Goal: Transaction & Acquisition: Obtain resource

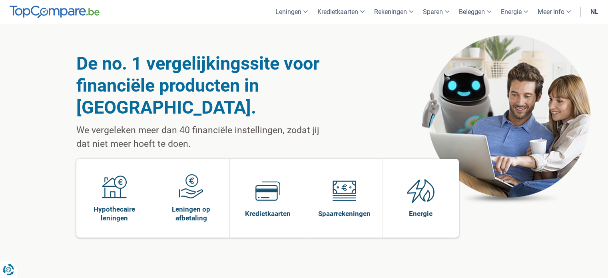
click at [594, 8] on link "nl" at bounding box center [595, 12] width 18 height 24
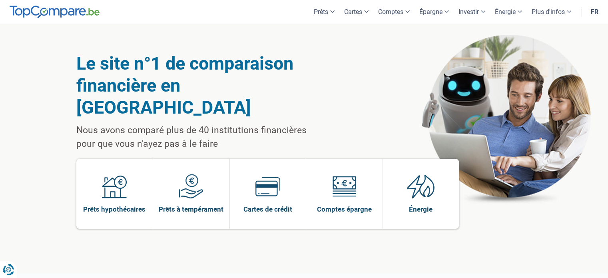
click at [594, 11] on link "fr" at bounding box center [594, 12] width 17 height 24
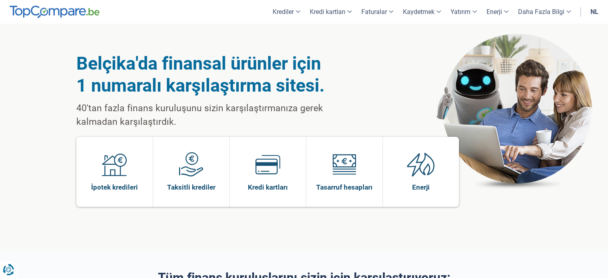
click at [54, 72] on div "Belçika'da finansal ürünler için 1 numaralı karşılaştırma sitesi. 40'tan fazla …" at bounding box center [304, 138] width 608 height 228
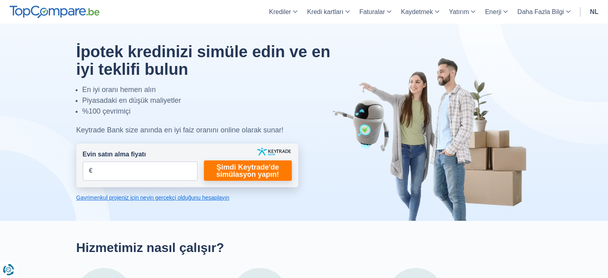
click at [69, 96] on div at bounding box center [304, 122] width 620 height 197
click at [141, 172] on input "Evin satın alma fiyatı" at bounding box center [140, 171] width 115 height 19
type input "300.000"
click at [157, 145] on form "Evin satın alma fiyatı 300.000 € Bu alan gereklidir Daha uzun bir cevap vermeli…" at bounding box center [187, 166] width 222 height 44
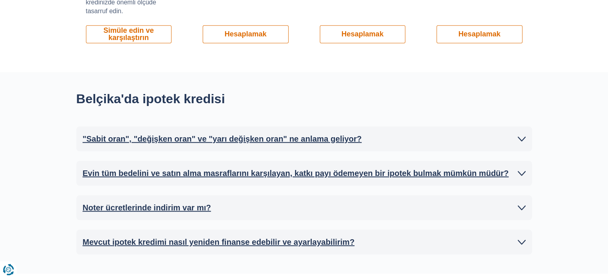
scroll to position [760, 0]
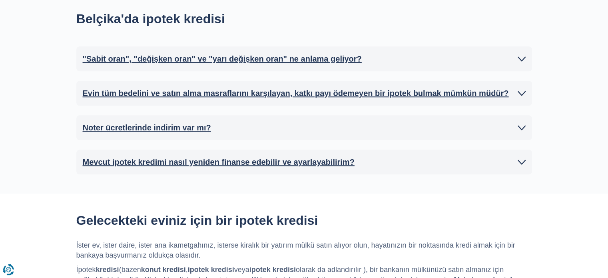
click at [512, 59] on link ""Sabit oran", "değişken oran" ve "yarı değişken oran" ne anlama geliyor?" at bounding box center [304, 59] width 443 height 12
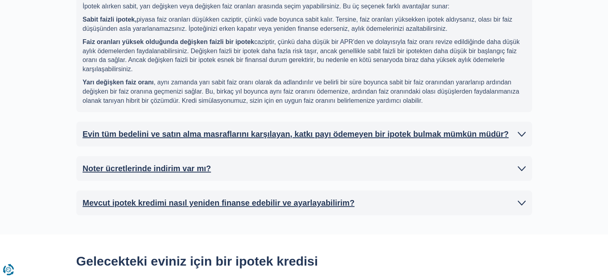
scroll to position [840, 0]
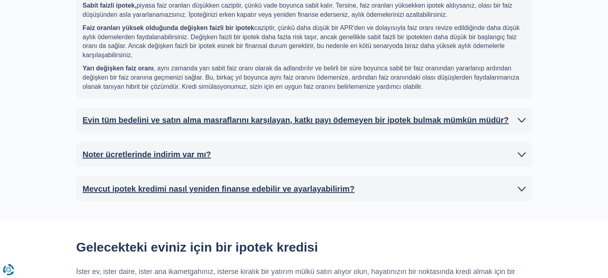
click at [499, 157] on link "Noter ücretlerinde indirim var mı?" at bounding box center [304, 154] width 443 height 12
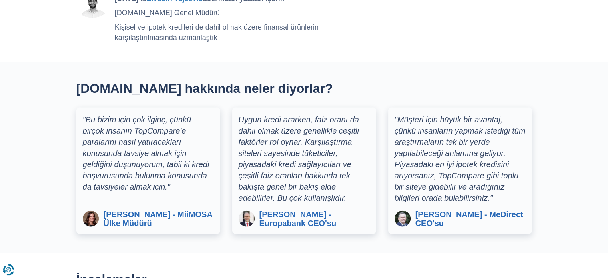
scroll to position [1720, 0]
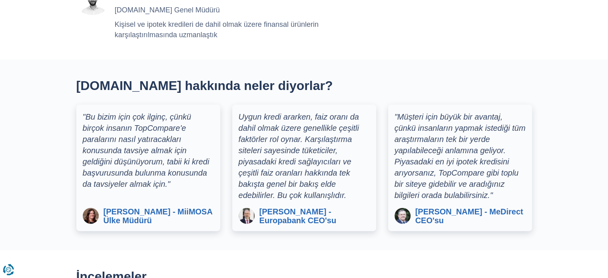
click at [606, 152] on section "TopCompare.be hakkında neler diyorlar? "Bu bizim için çok ilginç, çünkü birçok …" at bounding box center [304, 155] width 608 height 191
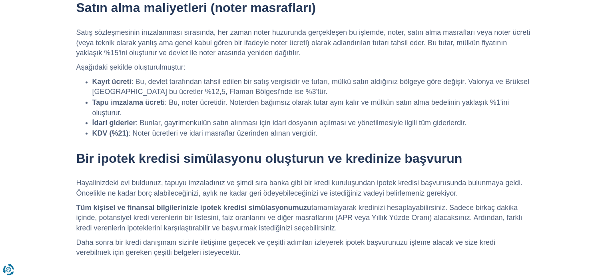
scroll to position [0, 0]
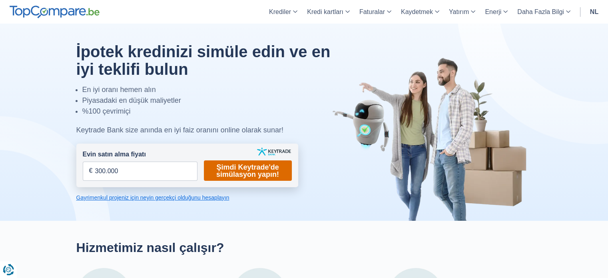
click at [230, 174] on font "Şimdi Keytrade'de simülasyon yapın!" at bounding box center [247, 170] width 63 height 15
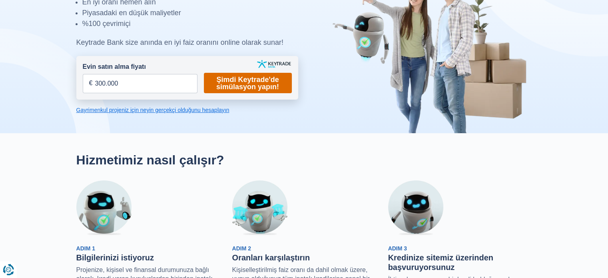
scroll to position [80, 0]
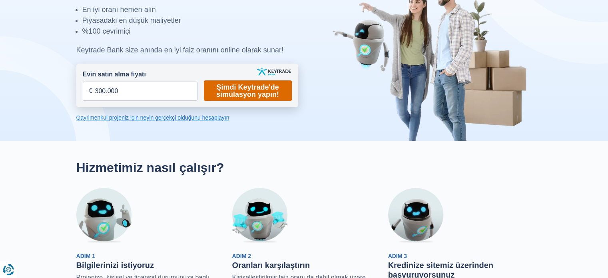
click at [266, 88] on font "Şimdi Keytrade'de simülasyon yapın!" at bounding box center [247, 90] width 63 height 15
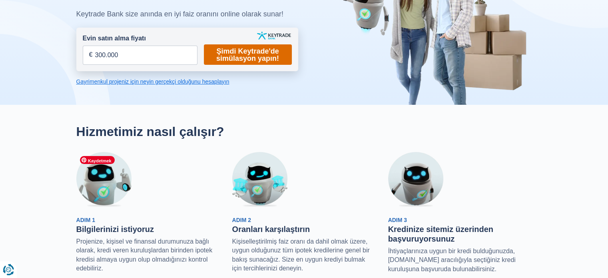
scroll to position [40, 0]
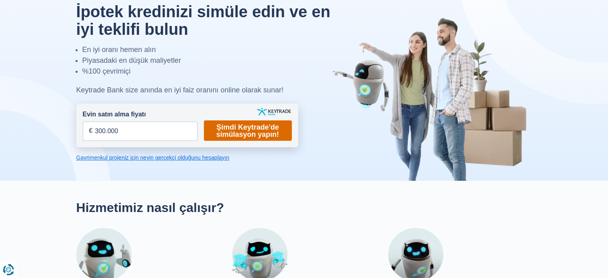
click at [214, 134] on font "Şimdi Keytrade'de simülasyon yapın!" at bounding box center [247, 131] width 75 height 14
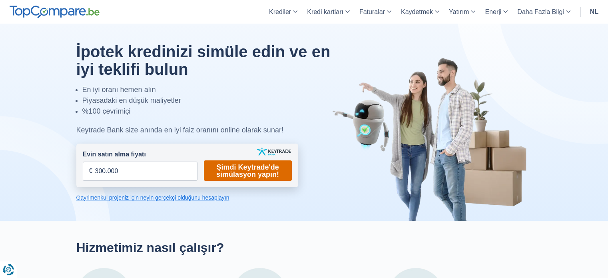
click at [219, 169] on font "Şimdi Keytrade'de simülasyon yapın!" at bounding box center [247, 170] width 63 height 15
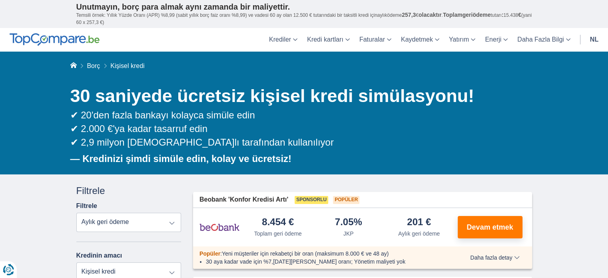
click at [180, 86] on font "30 saniyede ücretsiz kişisel kredi simülasyonu!" at bounding box center [272, 96] width 404 height 20
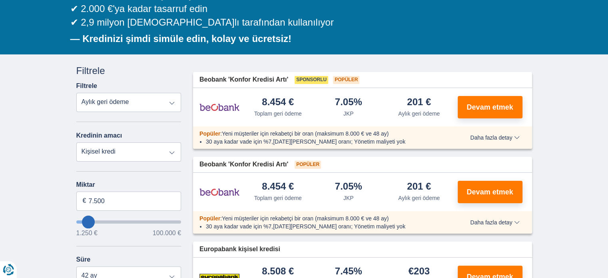
scroll to position [160, 0]
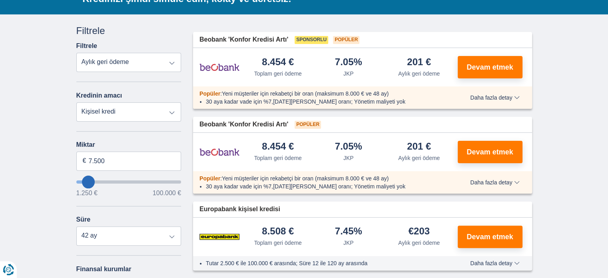
type input "18250"
type input "18.250"
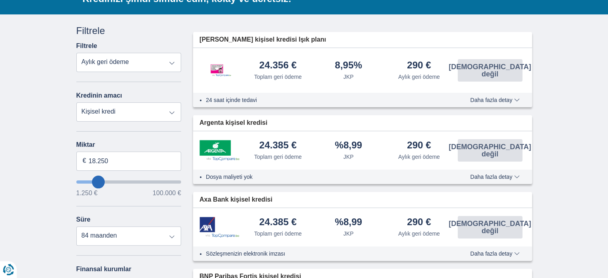
click at [515, 98] on span "Daha fazla detay" at bounding box center [494, 100] width 49 height 6
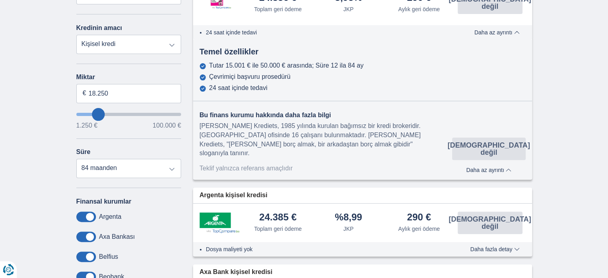
scroll to position [240, 0]
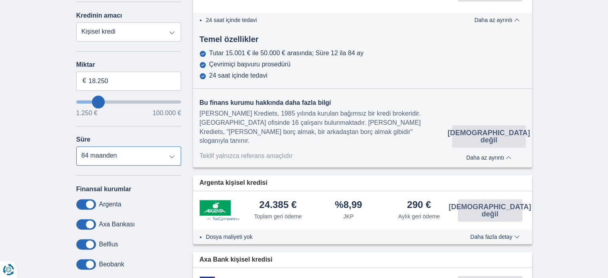
click at [151, 166] on select "12 ay 18 ay 24 ay 30 ay 36 ay 42 ay 48 maanden 60 maanden 72 maanden 84 maanden" at bounding box center [128, 155] width 105 height 19
click at [147, 162] on select "12 ay 18 ay 24 ay 30 ay 36 ay 42 ay 48 maanden 60 maanden 72 maanden 84 maanden" at bounding box center [128, 155] width 105 height 19
select select "60"
click at [76, 147] on select "12 ay 18 ay 24 ay 30 ay 36 ay 42 ay 48 maanden 60 maanden 72 maanden 84 maanden" at bounding box center [128, 155] width 105 height 19
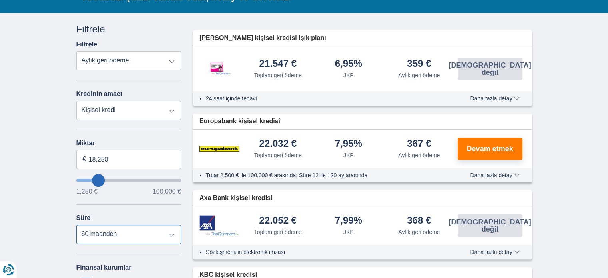
scroll to position [160, 0]
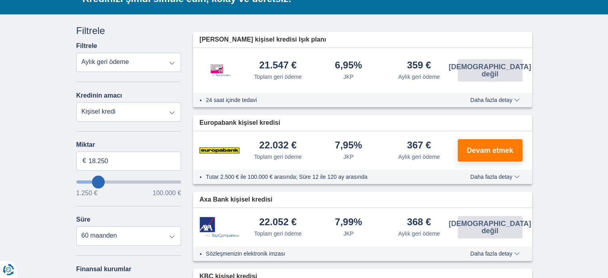
type input "21.250"
type input "28250"
select select "120"
type input "28.250"
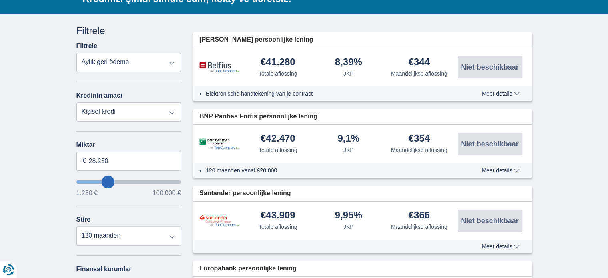
type input "32250"
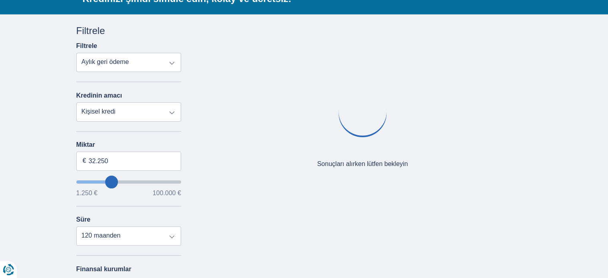
type input "98.250"
type input "98250"
click at [173, 184] on input "ödünç almak istiyorum" at bounding box center [128, 181] width 105 height 3
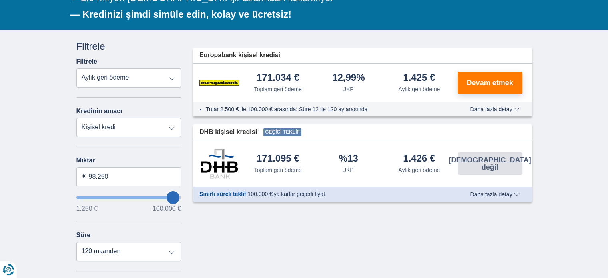
scroll to position [160, 0]
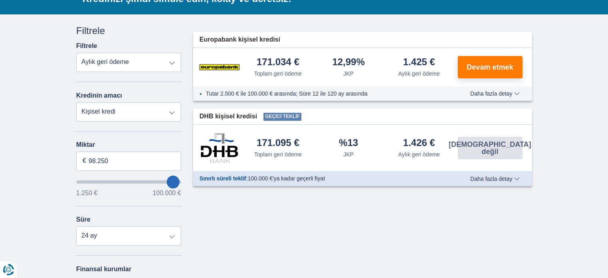
type input "1.250"
type input "1250"
select select "24"
type input "1250"
click at [83, 182] on input "ödünç almak istiyorum" at bounding box center [128, 181] width 105 height 3
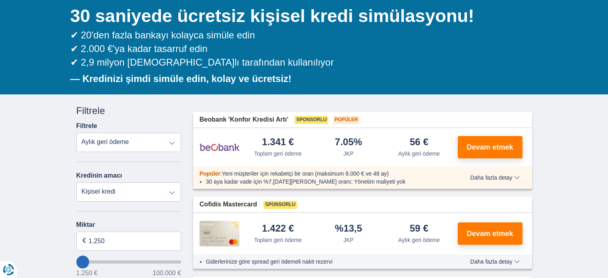
scroll to position [120, 0]
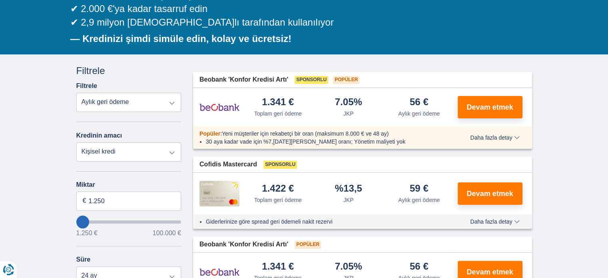
type input "21.250"
type input "21250"
click at [101, 222] on input "ödünç almak istiyorum" at bounding box center [128, 221] width 105 height 3
select select "120"
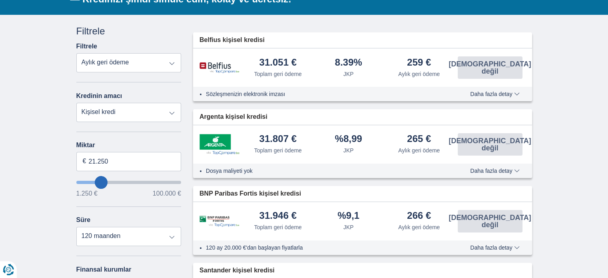
scroll to position [160, 0]
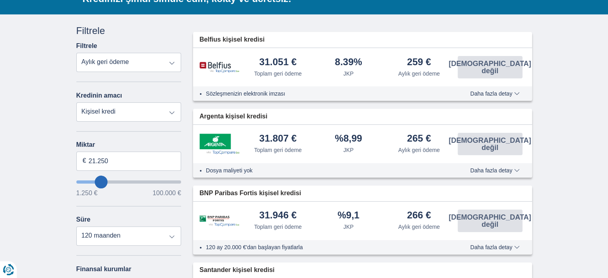
click at [489, 167] on font "Daha fazla detay" at bounding box center [491, 170] width 42 height 6
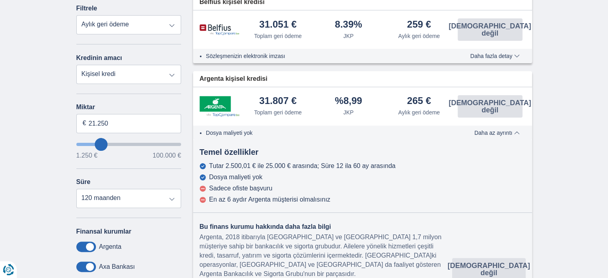
scroll to position [200, 0]
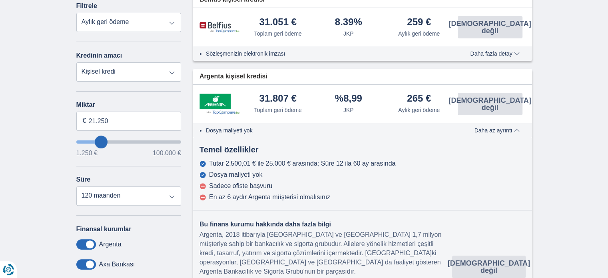
type input "41.250"
type input "41250"
click at [120, 142] on input "ödünç almak istiyorum" at bounding box center [128, 141] width 105 height 3
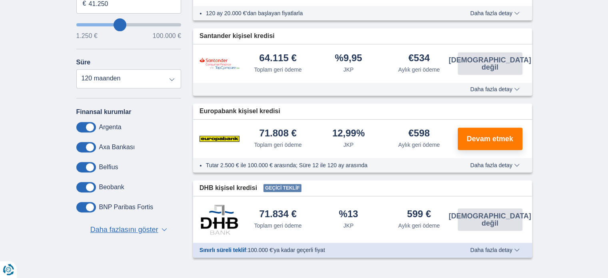
scroll to position [320, 0]
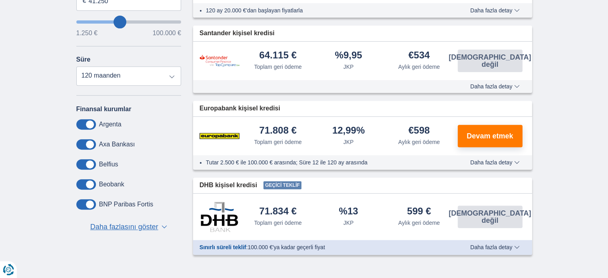
click at [474, 166] on div "Tutar 2.500 € ile 100.000 € arasında; Süre 12 ile 120 ay arasında Daha fazla de…" at bounding box center [362, 162] width 339 height 14
click at [474, 163] on font "Daha fazla detay" at bounding box center [491, 162] width 42 height 6
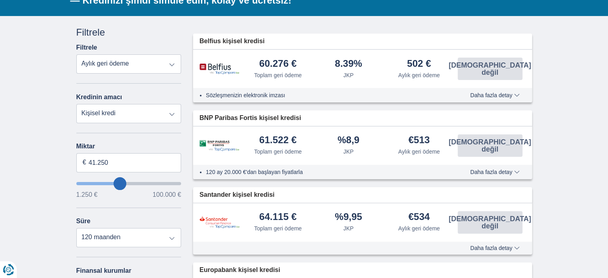
scroll to position [160, 0]
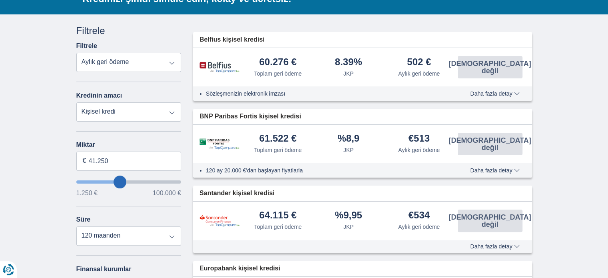
click at [470, 96] on button "Daha fazla detay Daha az ayrıntı" at bounding box center [494, 93] width 61 height 6
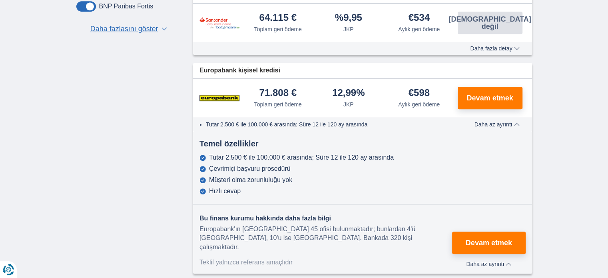
scroll to position [520, 0]
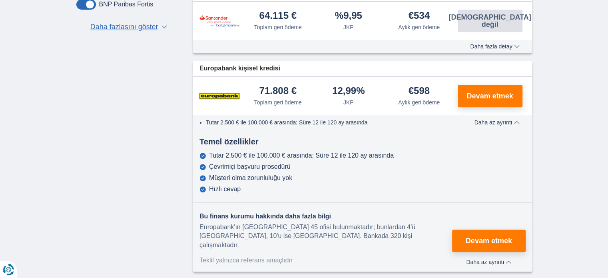
drag, startPoint x: 338, startPoint y: 91, endPoint x: 361, endPoint y: 91, distance: 22.4
click at [361, 91] on div "12,99% JKP" at bounding box center [349, 96] width 71 height 20
click at [353, 99] on font "JKP" at bounding box center [349, 102] width 10 height 6
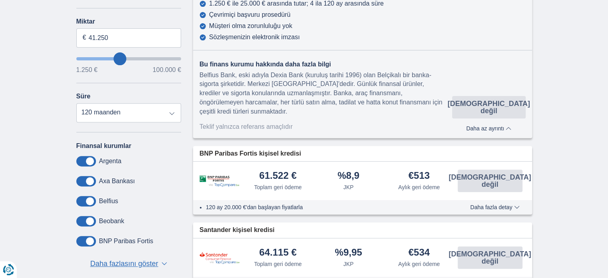
scroll to position [240, 0]
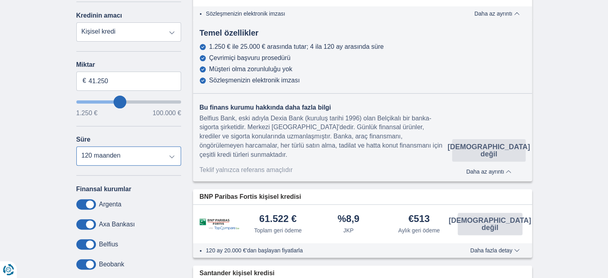
click at [170, 159] on select "12 ay 18 ay 24 ay 30 ay 36 ay 42 ay 48 maanden 60 maanden 72 maanden 84 maanden…" at bounding box center [128, 155] width 105 height 19
select select "60"
click at [76, 147] on select "12 ay 18 ay 24 ay 30 ay 36 ay 42 ay 48 maanden 60 maanden 72 maanden 84 maanden…" at bounding box center [128, 155] width 105 height 19
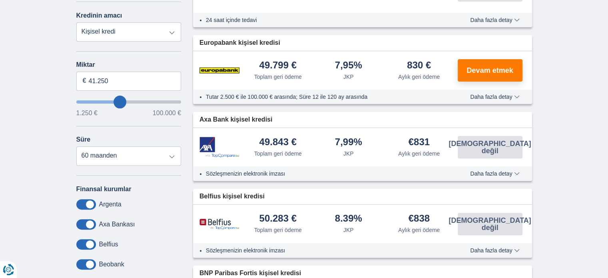
type input "32250"
type input "32.250"
select select "120"
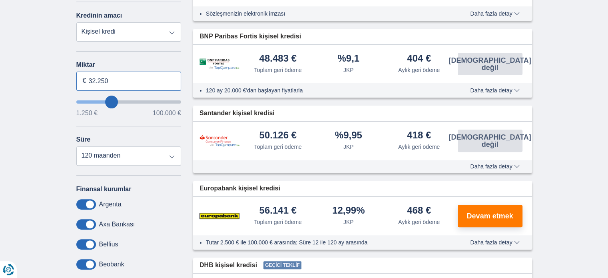
click at [109, 84] on input "32.250" at bounding box center [128, 81] width 105 height 19
type input "3"
type input "25.000"
click at [136, 152] on select "12 ay 18 ay 24 ay 30 ay 36 ay 42 ay 48 maanden 60 maanden 72 maanden 84 maanden…" at bounding box center [128, 155] width 105 height 19
type input "25250"
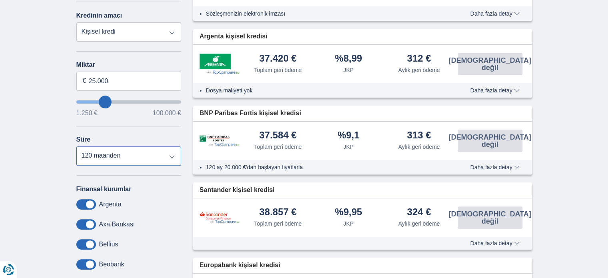
select select "60"
click at [76, 147] on select "12 ay 18 ay 24 ay 30 ay 36 ay 42 ay 48 maanden 60 maanden 72 maanden 84 maanden…" at bounding box center [128, 155] width 105 height 19
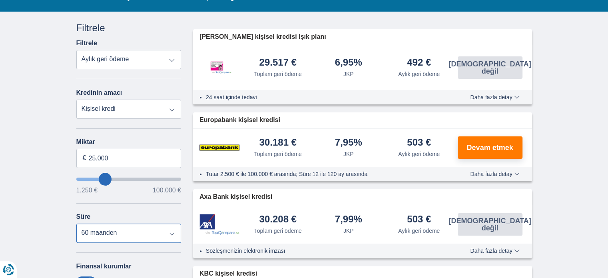
scroll to position [160, 0]
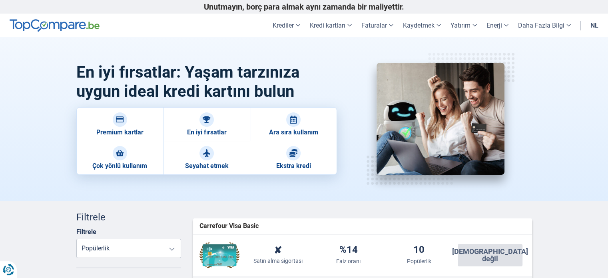
click at [187, 32] on header "Krediler Kişisel kredi İpotek kredisi Araba kredisi Tadilat kredisi Kredi kartl…" at bounding box center [304, 26] width 608 height 24
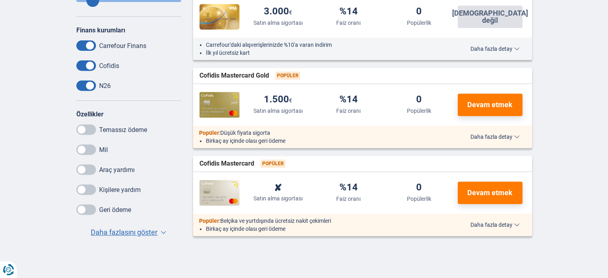
scroll to position [320, 0]
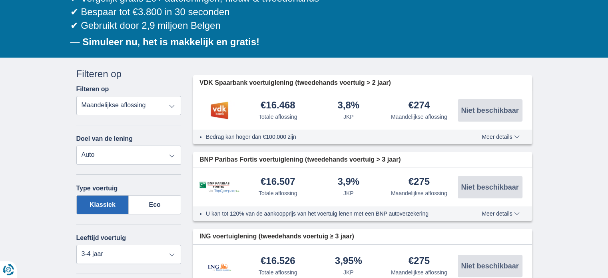
scroll to position [120, 0]
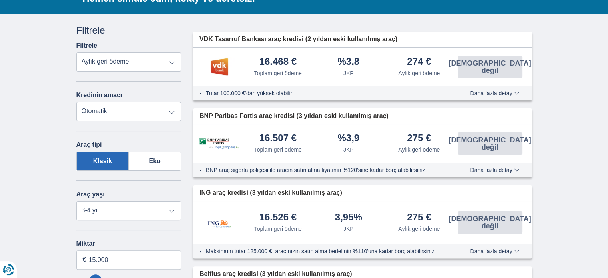
scroll to position [200, 0]
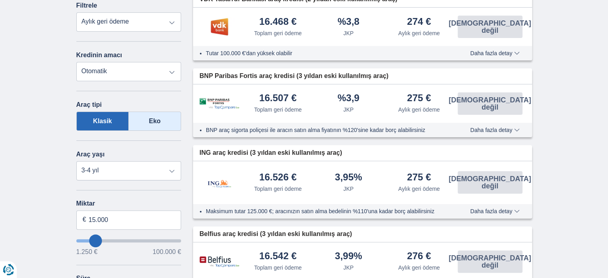
click at [166, 118] on label "Eko" at bounding box center [155, 121] width 52 height 19
click at [0, 0] on input "Eko" at bounding box center [0, 0] width 0 height 0
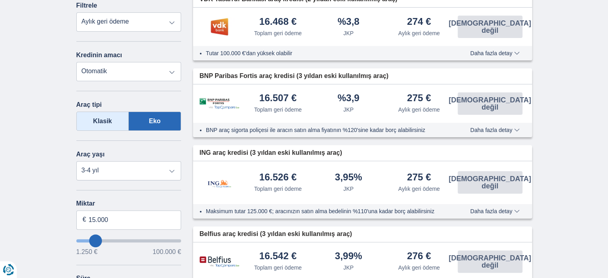
click at [102, 131] on label "Klasik" at bounding box center [102, 121] width 53 height 19
click at [0, 0] on input "Klasik" at bounding box center [0, 0] width 0 height 0
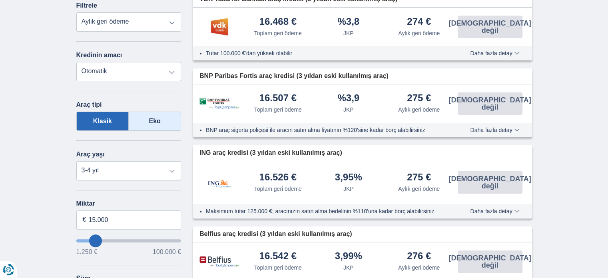
click at [148, 120] on label "Eko" at bounding box center [155, 121] width 52 height 19
click at [0, 0] on input "Eko" at bounding box center [0, 0] width 0 height 0
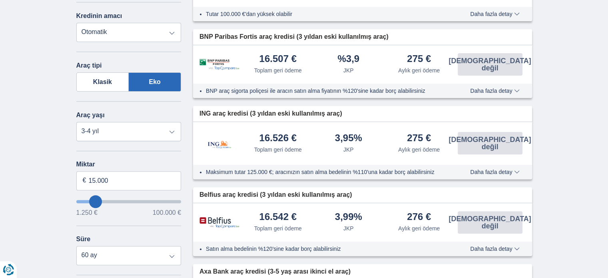
scroll to position [240, 0]
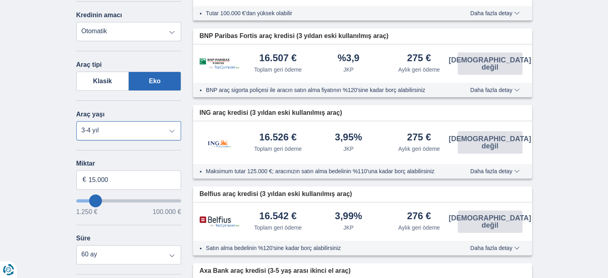
click at [107, 130] on select "Yeni 0-1 yaş 1-2 yıl 2-3 yıl 3-4 yıl 4-5 yıl 5+ yıl" at bounding box center [128, 130] width 105 height 19
drag, startPoint x: 115, startPoint y: 183, endPoint x: 87, endPoint y: 183, distance: 27.6
click at [87, 183] on input "15.000" at bounding box center [128, 179] width 105 height 19
type input "20.000"
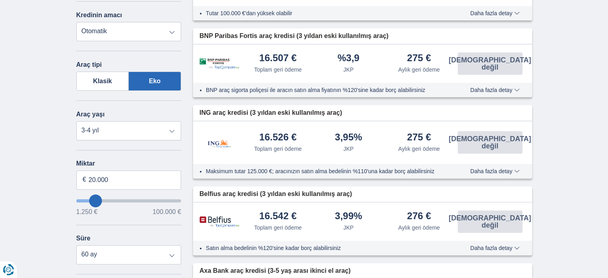
type input "20250"
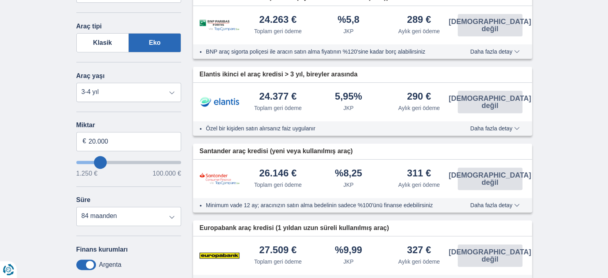
scroll to position [280, 0]
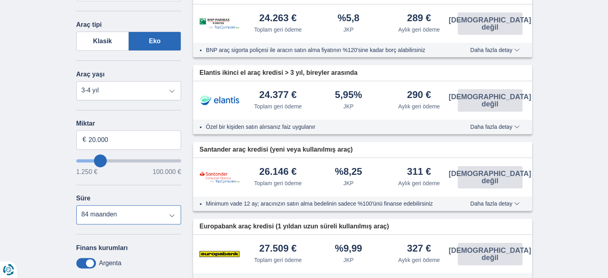
click at [160, 223] on select "12 ay 18 ay 24 ay 30 ay 36 ay 42 ay 48 ay 60 ay 72 maanden 84 maanden" at bounding box center [128, 214] width 105 height 19
select select "60"
click at [76, 206] on select "12 ay 18 ay 24 ay 30 ay 36 ay 42 ay 48 ay 60 ay 72 maanden 84 maanden" at bounding box center [128, 214] width 105 height 19
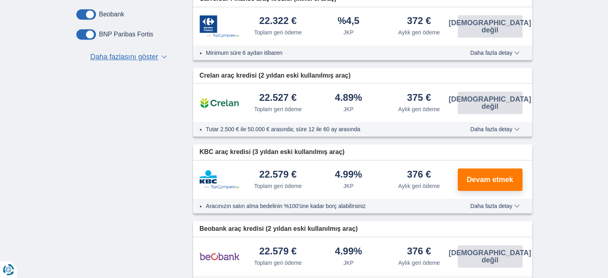
scroll to position [680, 0]
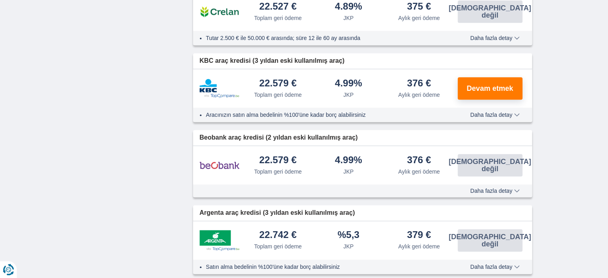
click at [498, 113] on font "Daha fazla detay" at bounding box center [491, 115] width 42 height 6
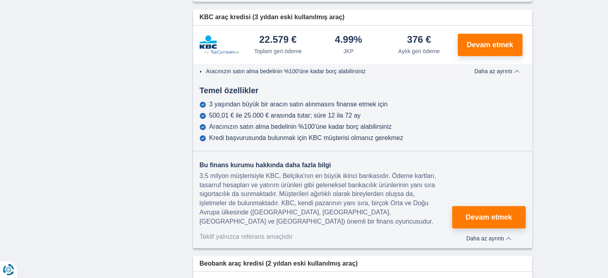
scroll to position [800, 0]
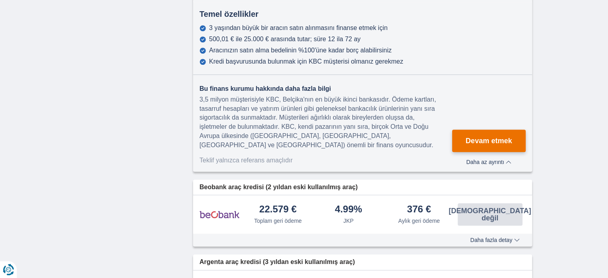
click at [472, 136] on button "Devam etmek" at bounding box center [488, 141] width 73 height 22
